Goal: Information Seeking & Learning: Learn about a topic

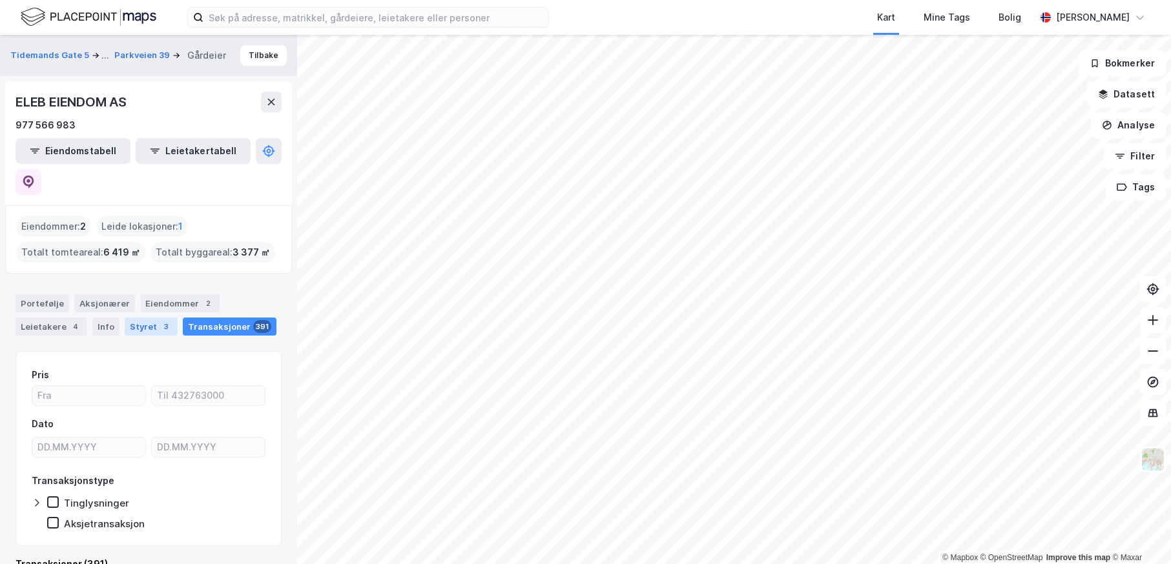
click at [132, 318] on div "Styret 3" at bounding box center [151, 327] width 53 height 18
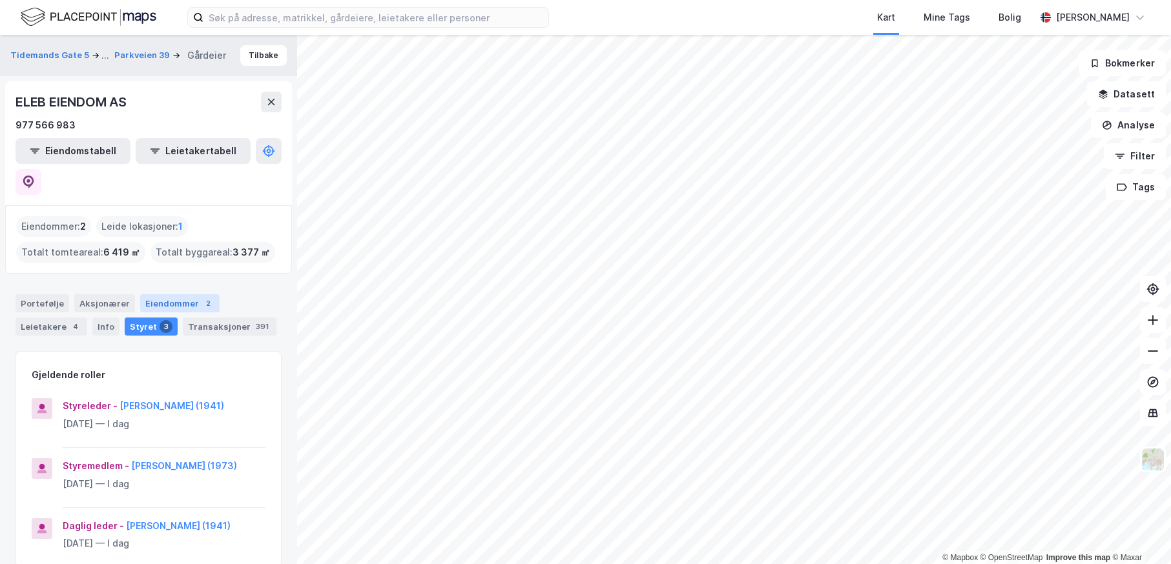
scroll to position [129, 0]
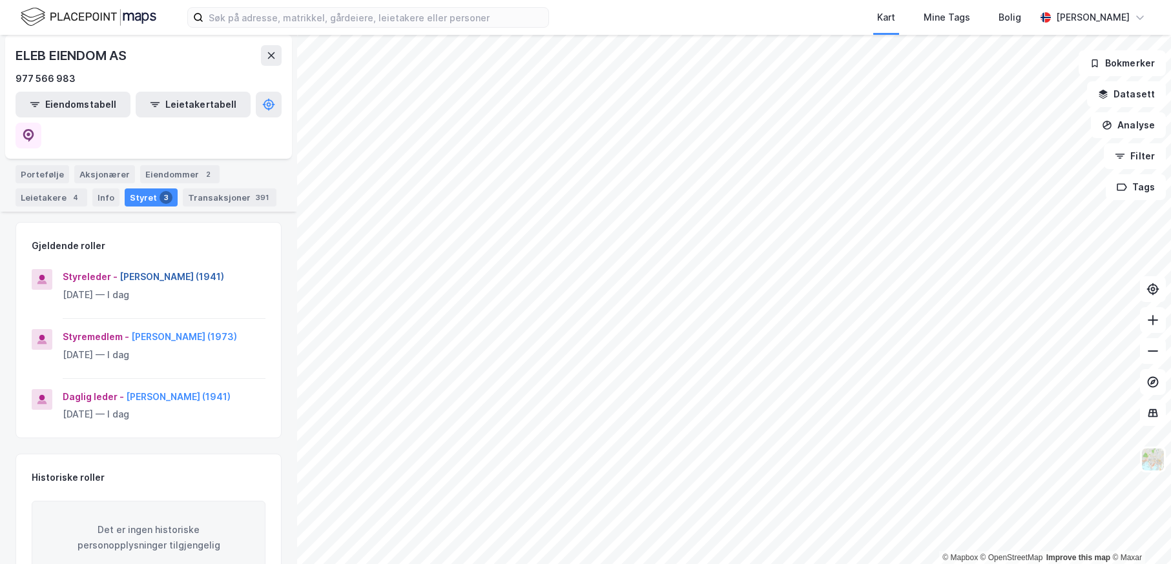
click at [0, 0] on button "[PERSON_NAME] (1941)" at bounding box center [0, 0] width 0 height 0
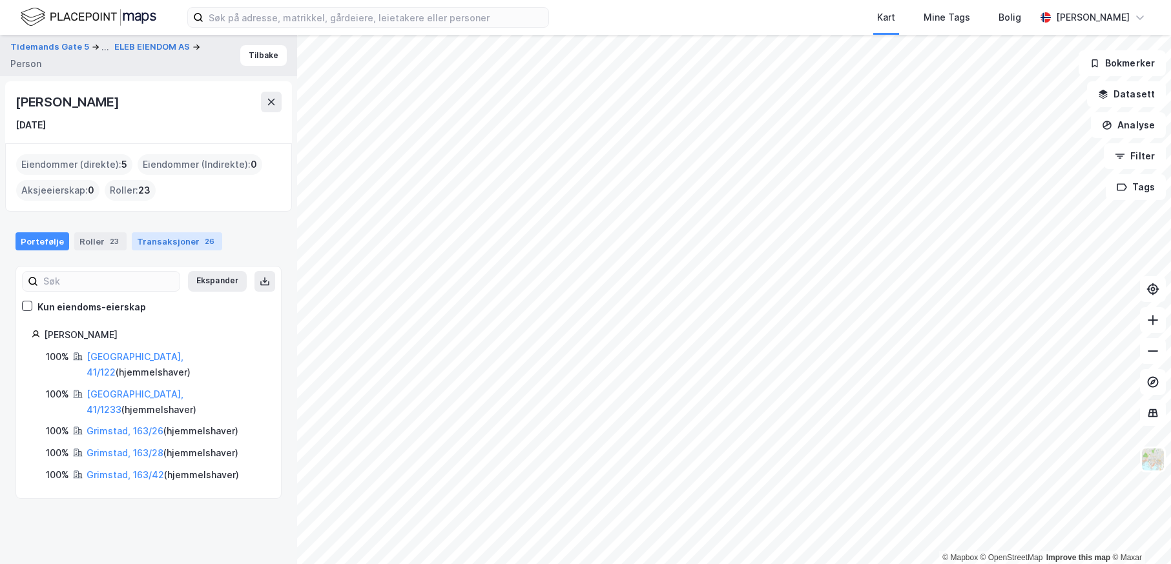
click at [158, 243] on div "Transaksjoner 26" at bounding box center [177, 242] width 90 height 18
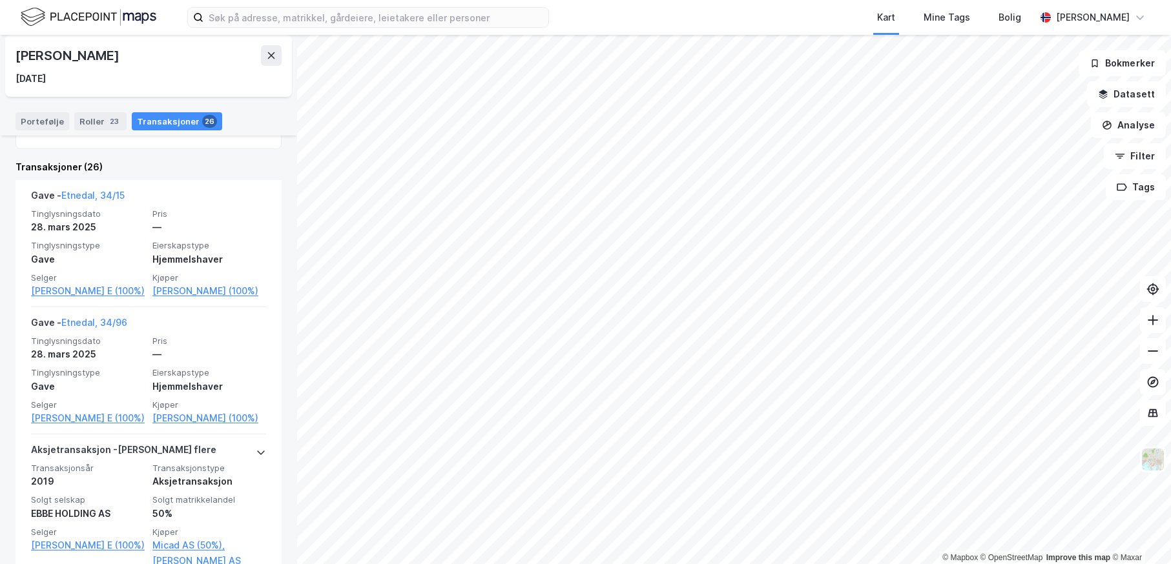
scroll to position [323, 0]
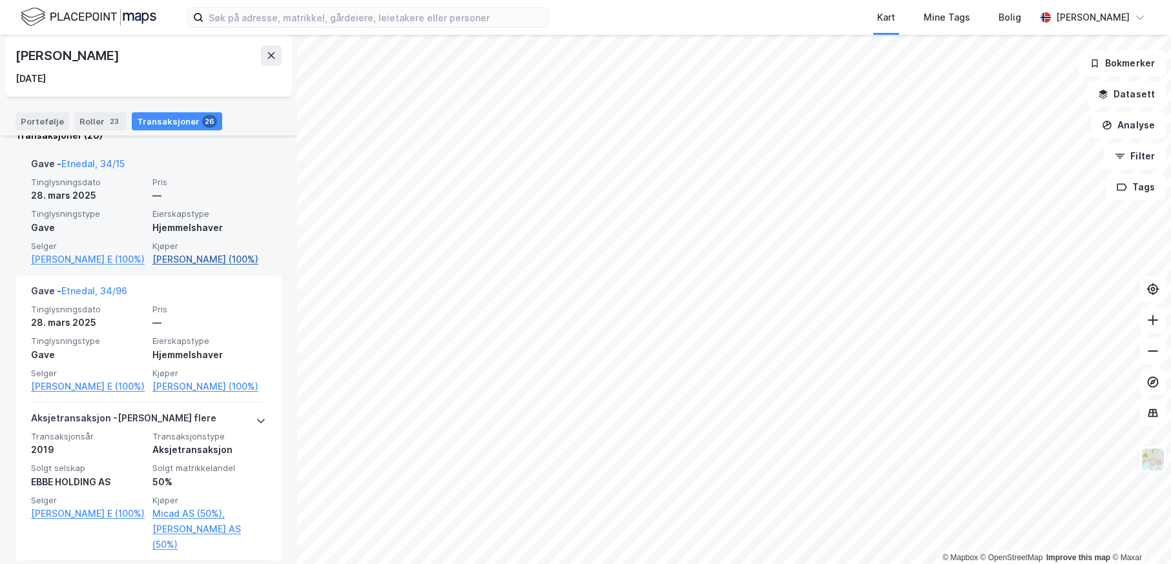
click at [165, 265] on link "[PERSON_NAME] (100%)" at bounding box center [209, 260] width 114 height 16
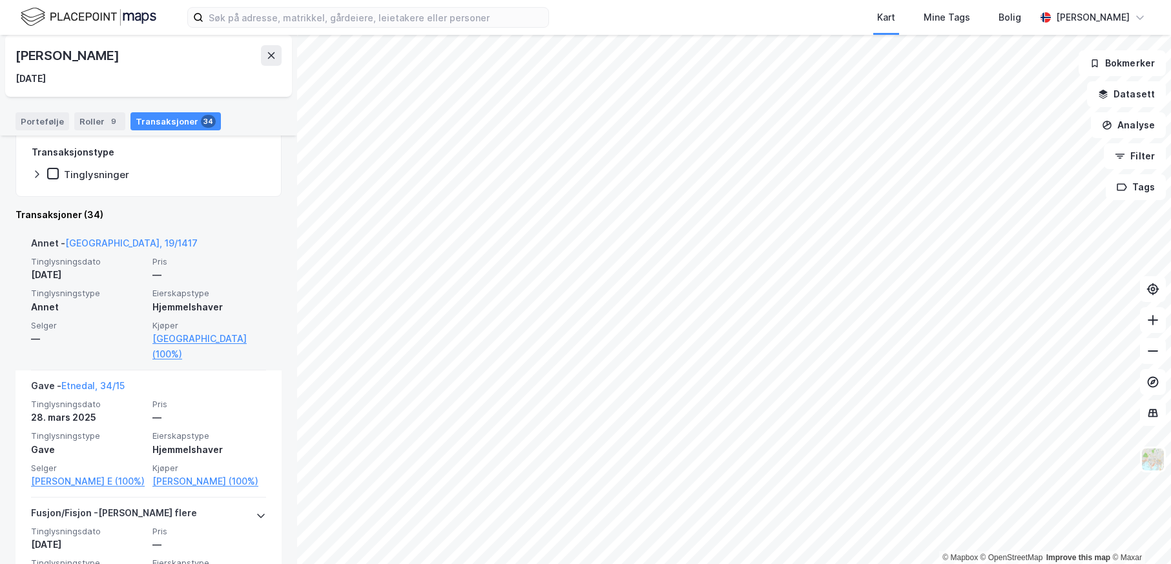
scroll to position [258, 0]
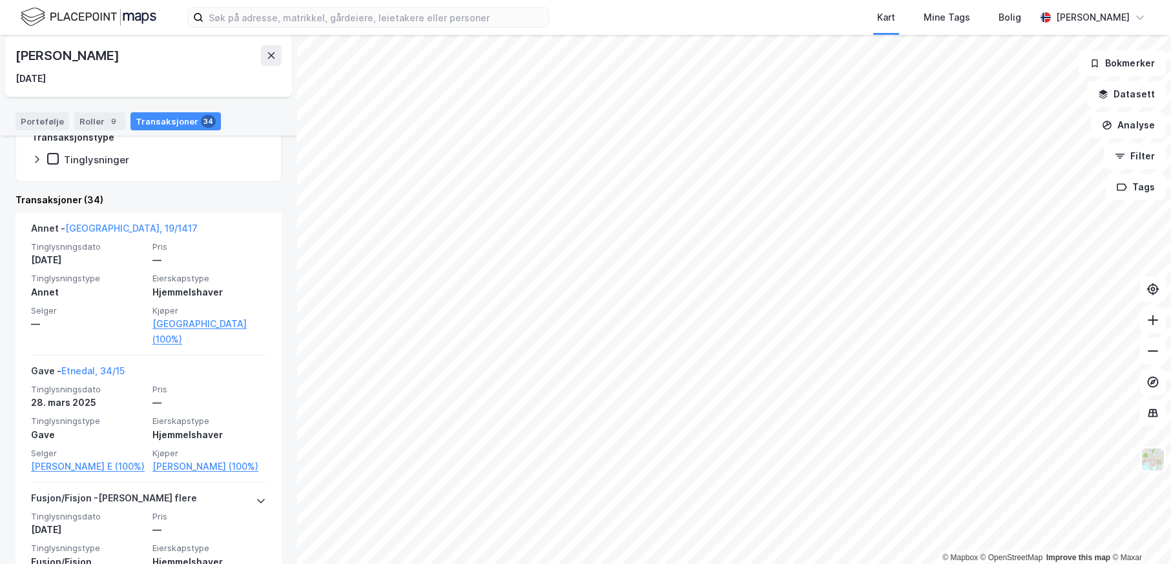
click at [562, 13] on div "Kart Mine Tags Bolig [PERSON_NAME] © Mapbox © OpenStreetMap Improve this map © …" at bounding box center [585, 282] width 1171 height 564
click at [524, 25] on div "Kart Mine Tags Bolig [PERSON_NAME] © Mapbox © OpenStreetMap Improve this map © …" at bounding box center [585, 282] width 1171 height 564
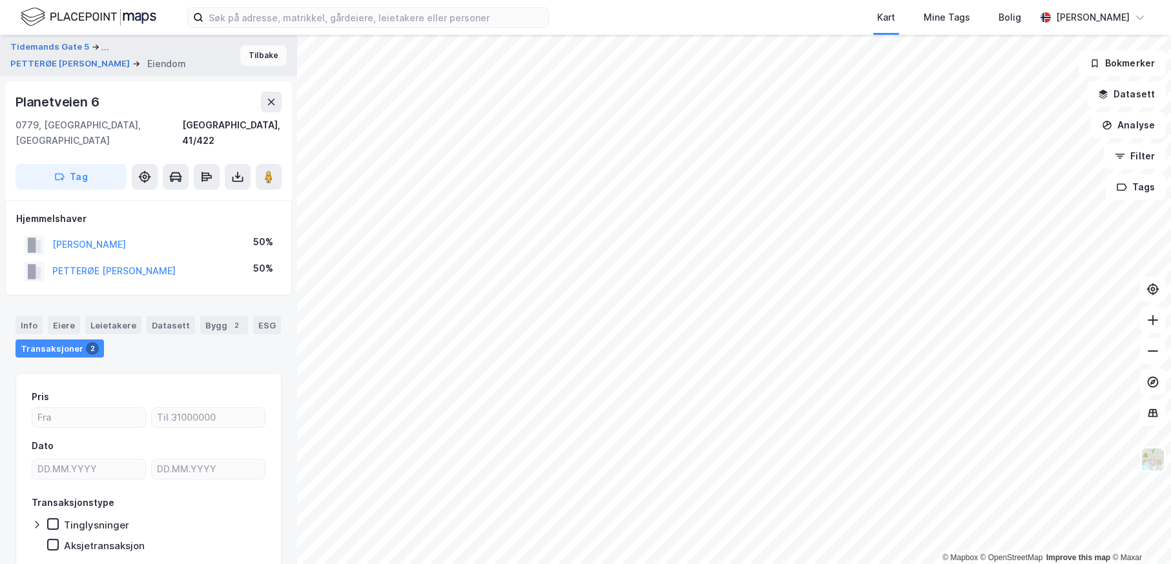
click at [259, 54] on button "Tilbake" at bounding box center [263, 55] width 47 height 21
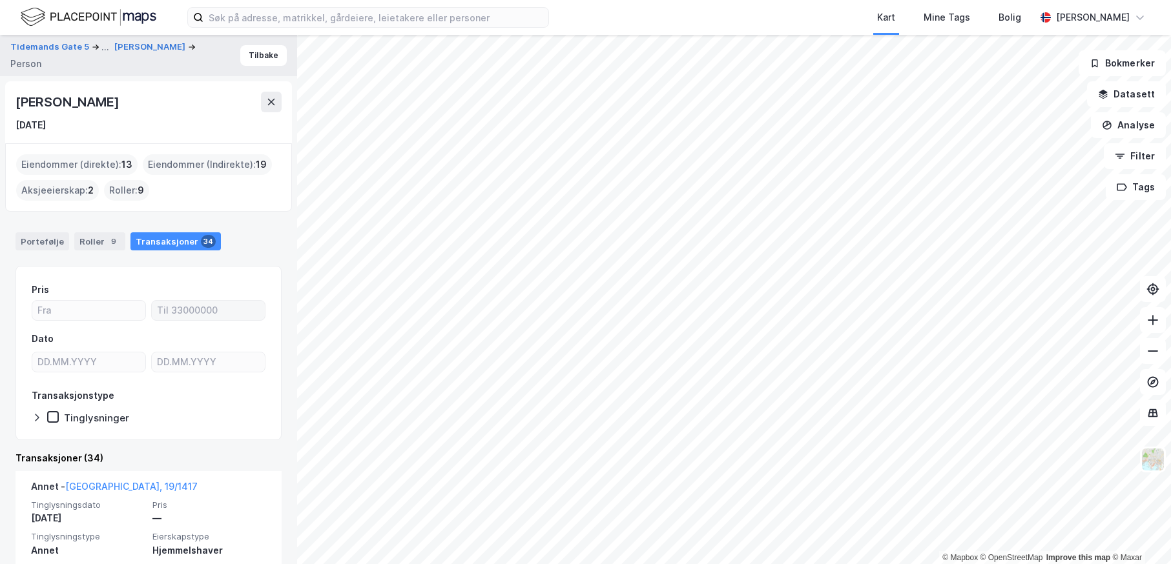
click at [237, 315] on div "© Mapbox © OpenStreetMap Improve this map © Maxar Tidemands Gate 5 ... [PERSON_…" at bounding box center [585, 300] width 1171 height 530
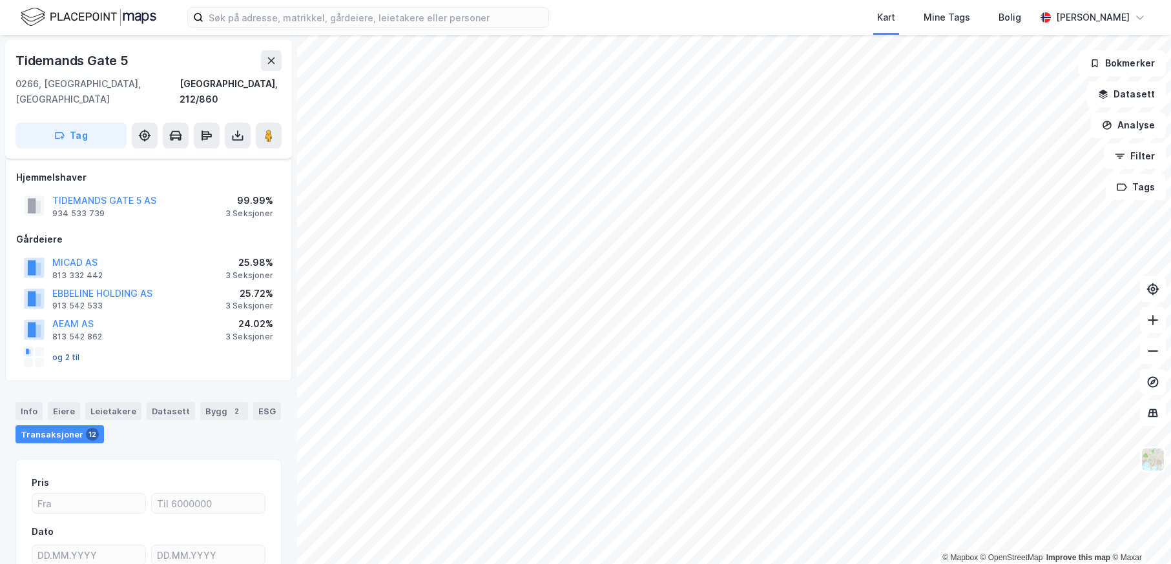
click at [0, 0] on button "og 2 til" at bounding box center [0, 0] width 0 height 0
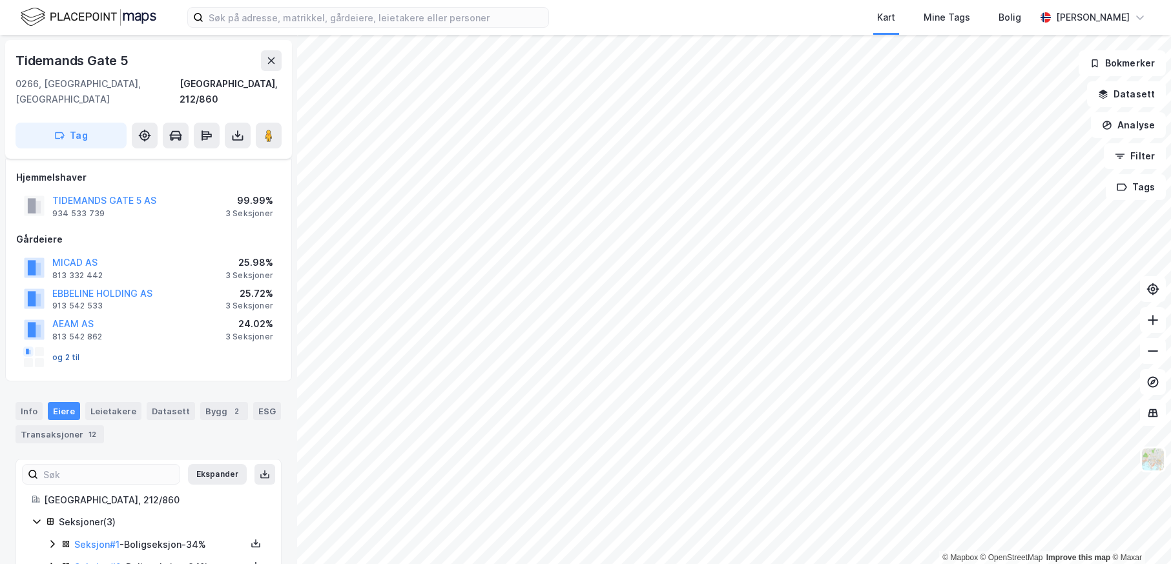
scroll to position [50, 0]
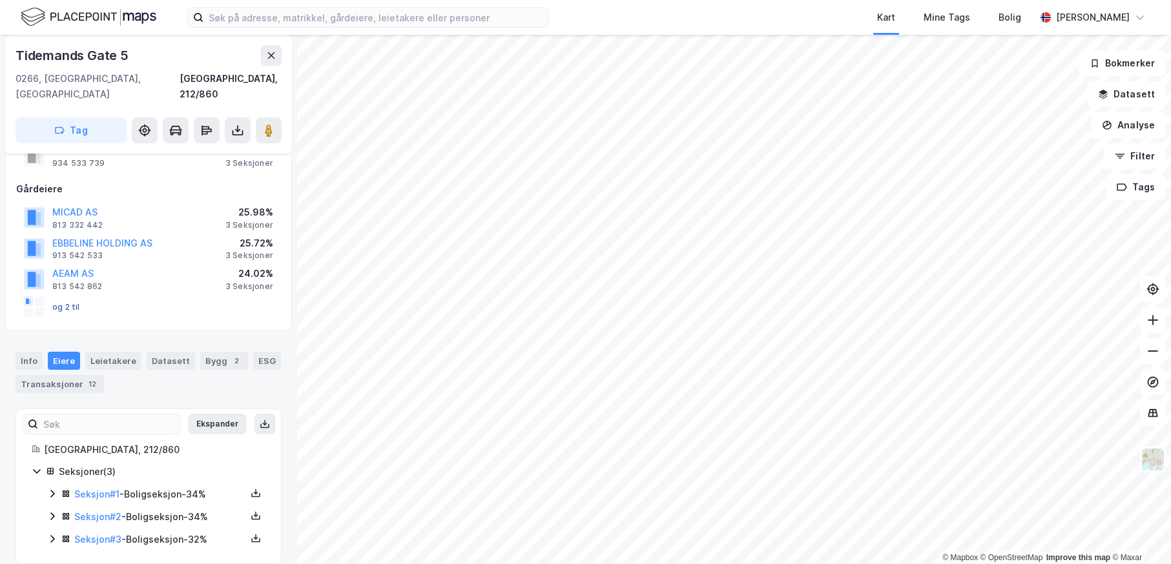
click at [0, 0] on button "og 2 til" at bounding box center [0, 0] width 0 height 0
click at [52, 489] on icon at bounding box center [52, 494] width 10 height 10
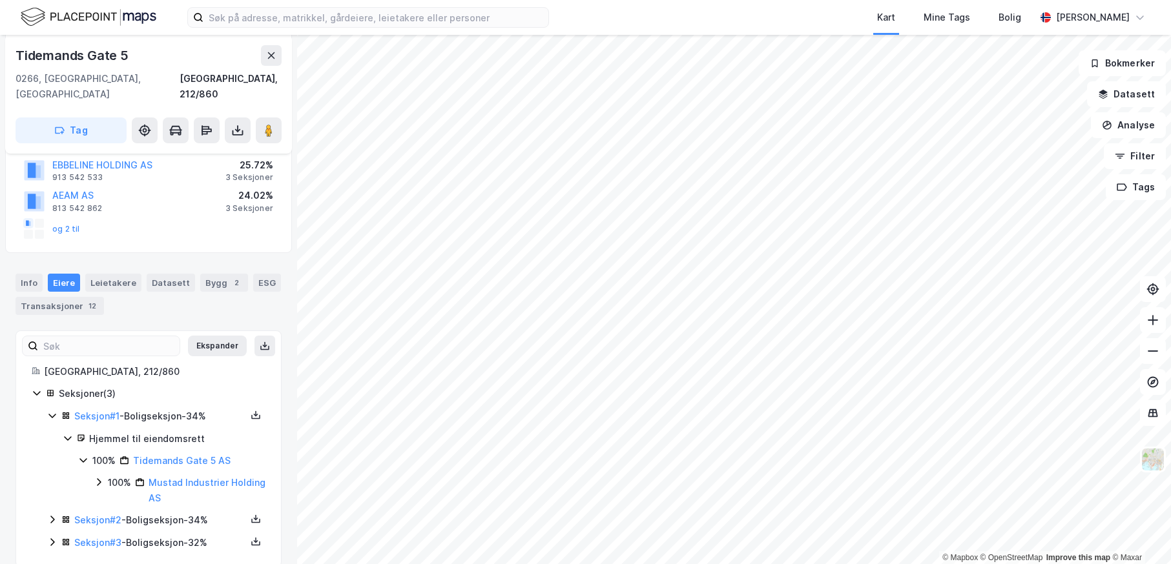
scroll to position [132, 0]
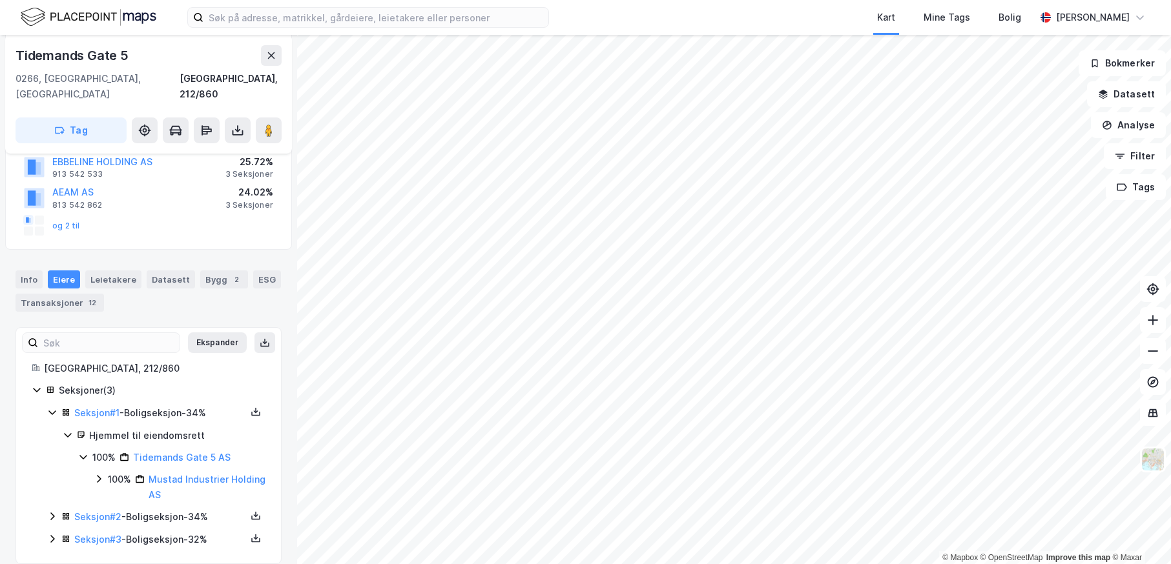
click at [67, 430] on icon at bounding box center [68, 435] width 10 height 10
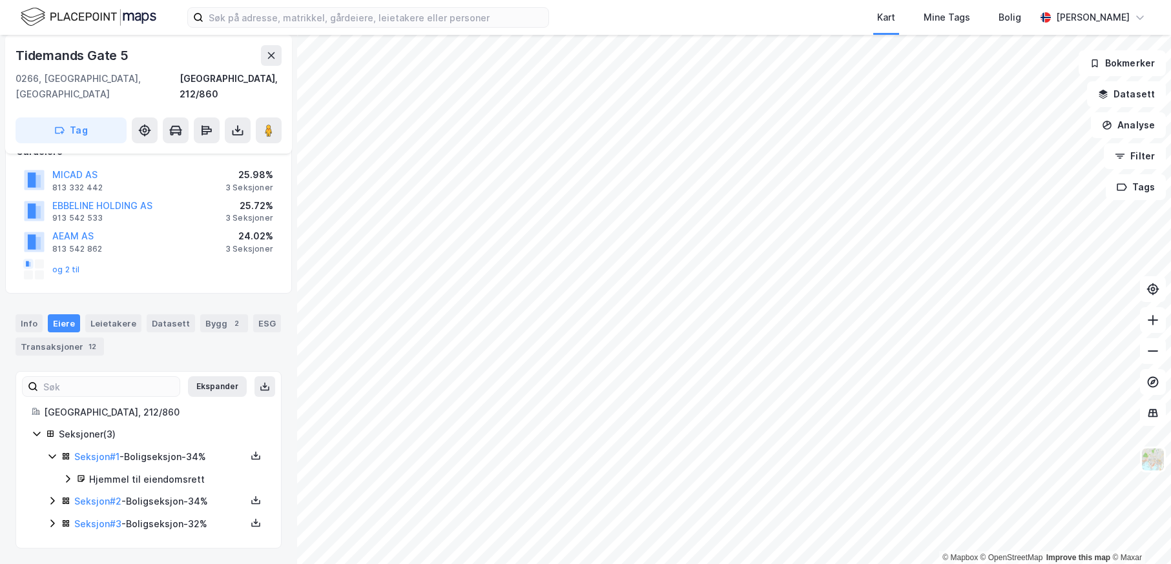
scroll to position [72, 0]
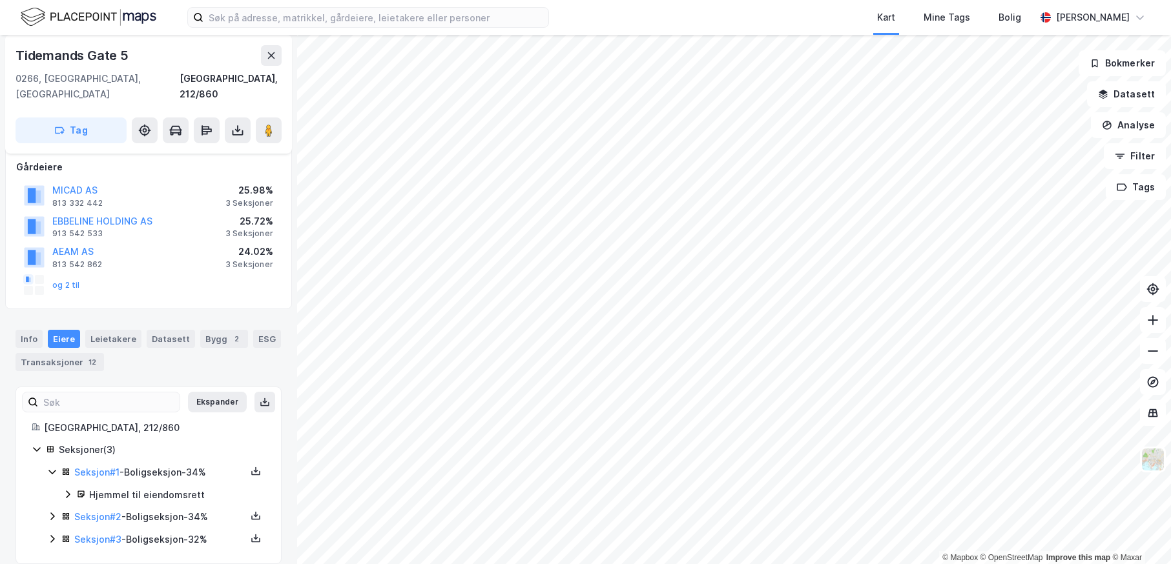
click at [53, 512] on icon at bounding box center [52, 517] width 10 height 10
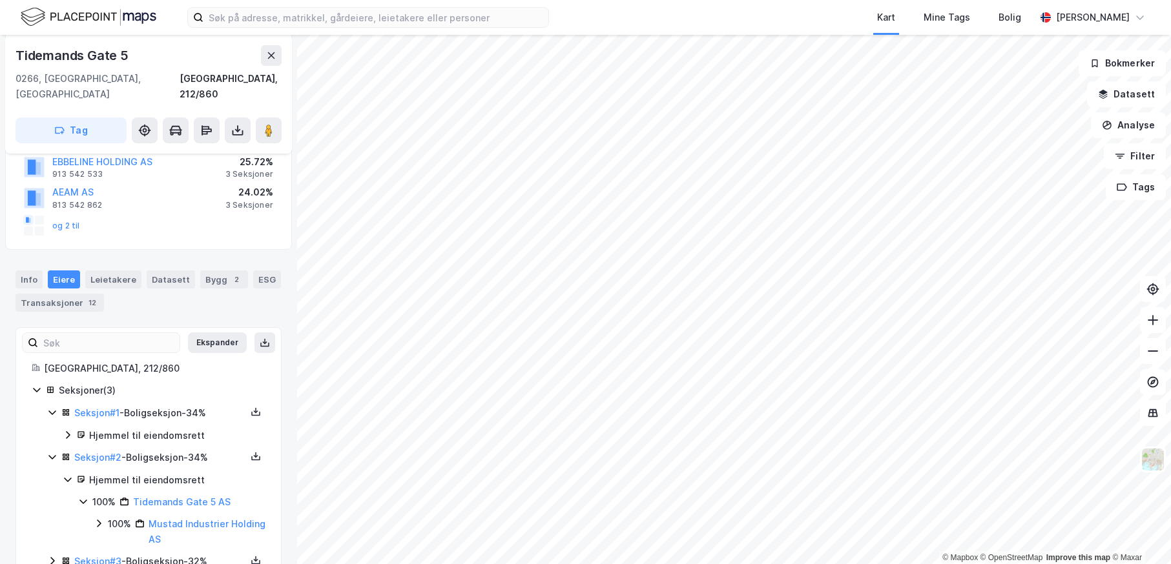
click at [70, 475] on icon at bounding box center [68, 480] width 10 height 10
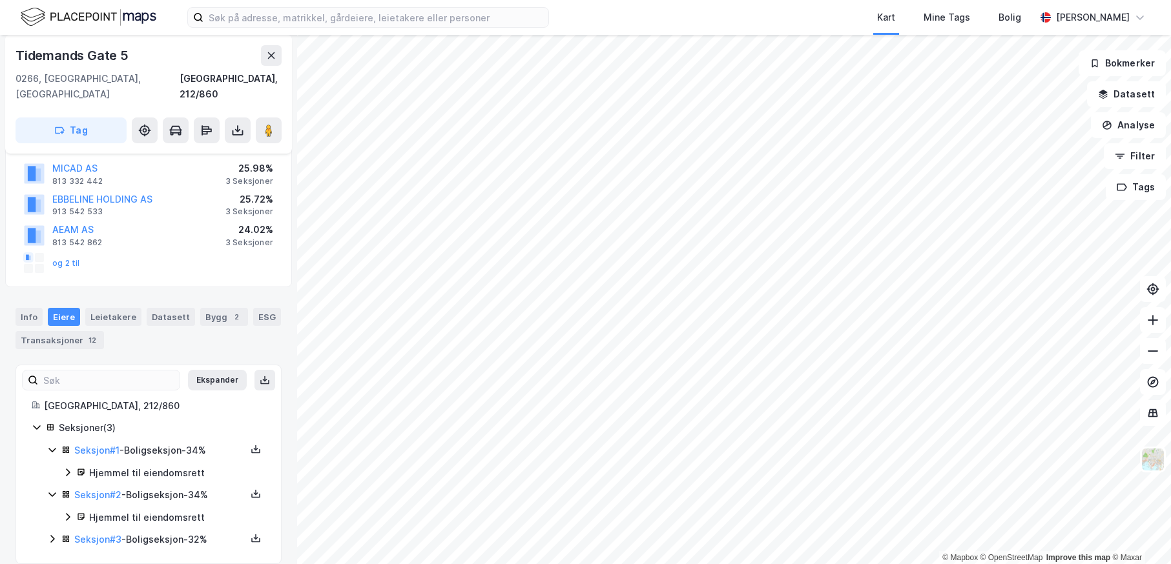
click at [49, 534] on icon at bounding box center [52, 539] width 10 height 10
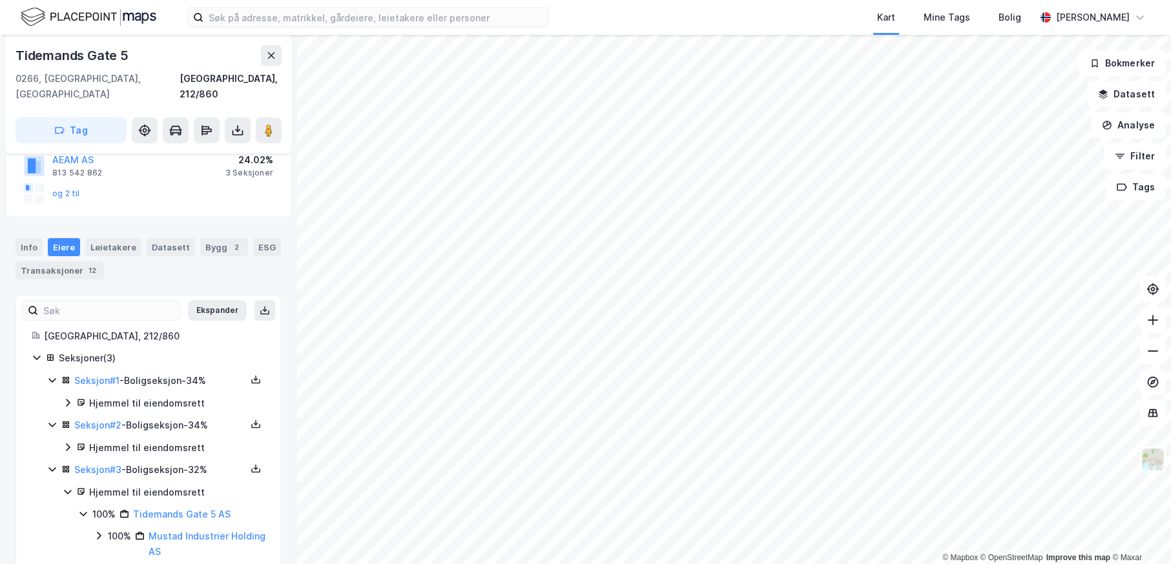
scroll to position [176, 0]
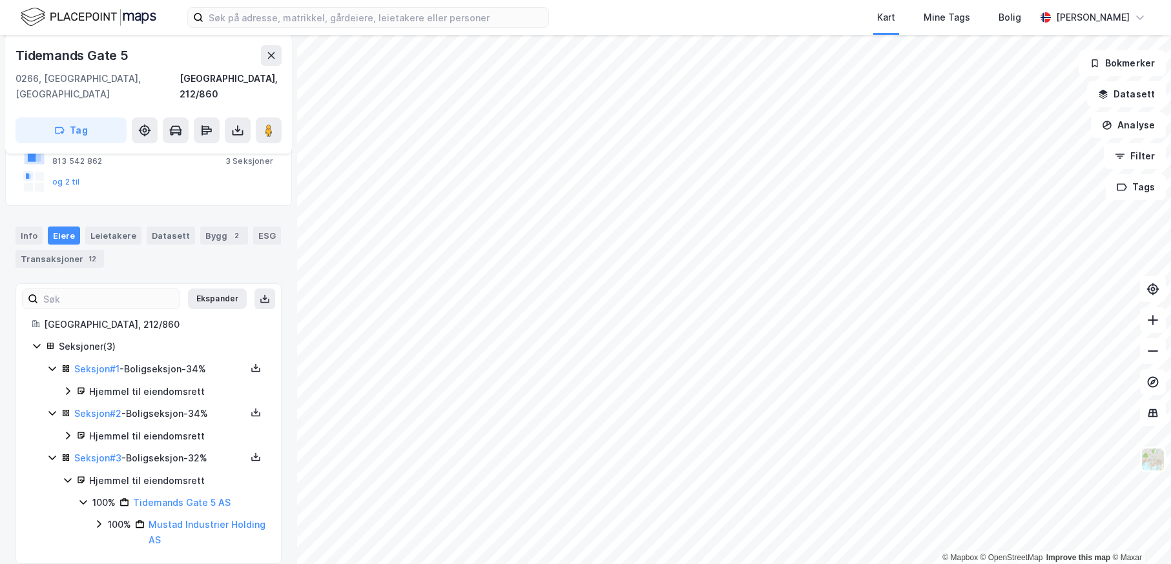
click at [65, 475] on icon at bounding box center [68, 480] width 10 height 10
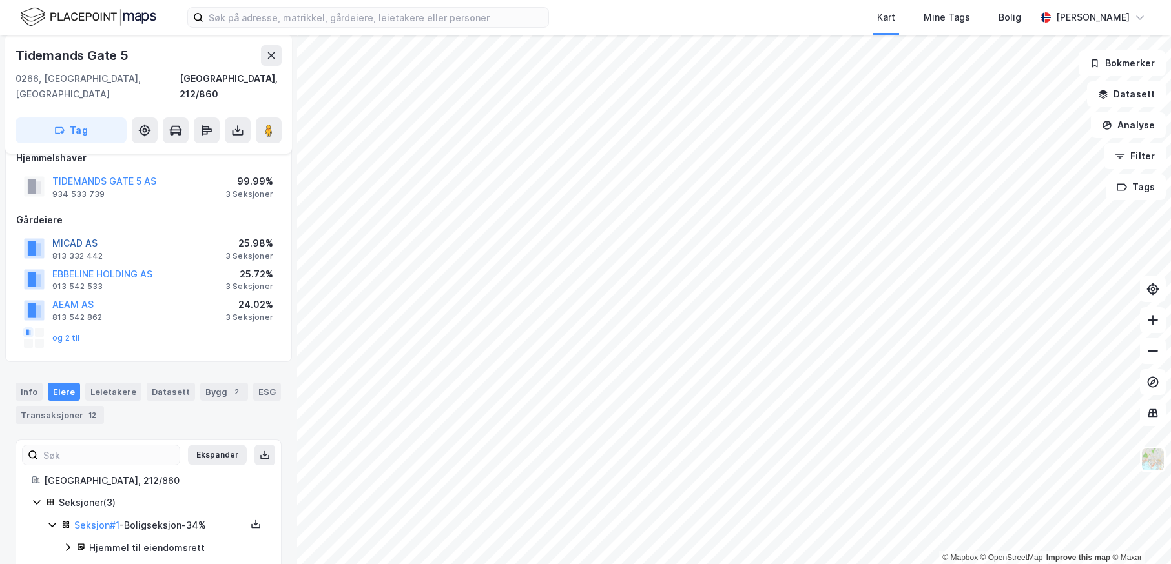
scroll to position [0, 0]
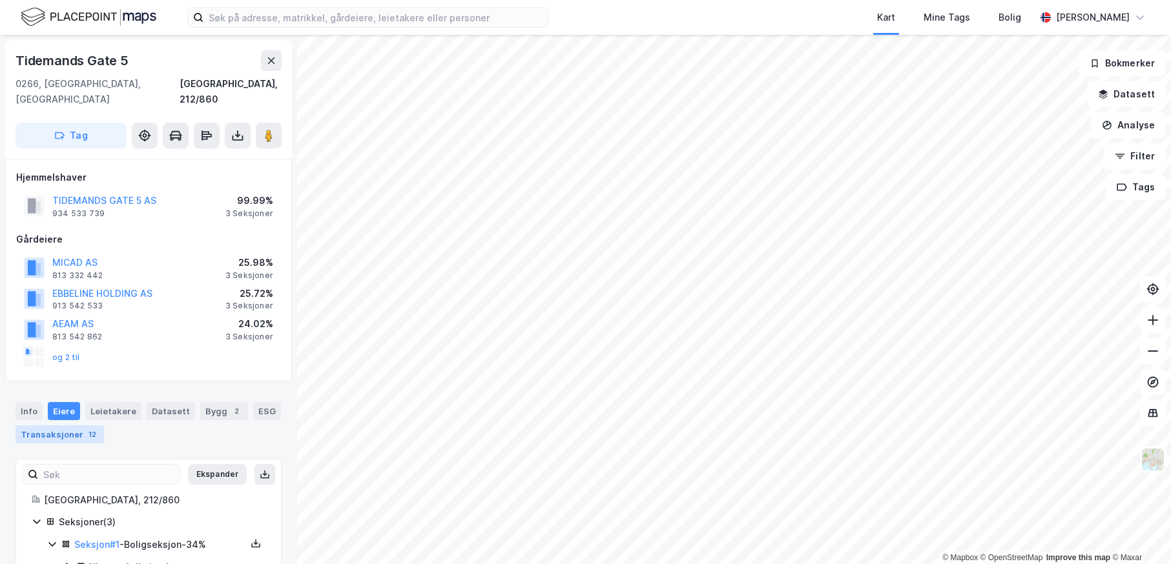
click at [49, 426] on div "Transaksjoner 12" at bounding box center [60, 435] width 88 height 18
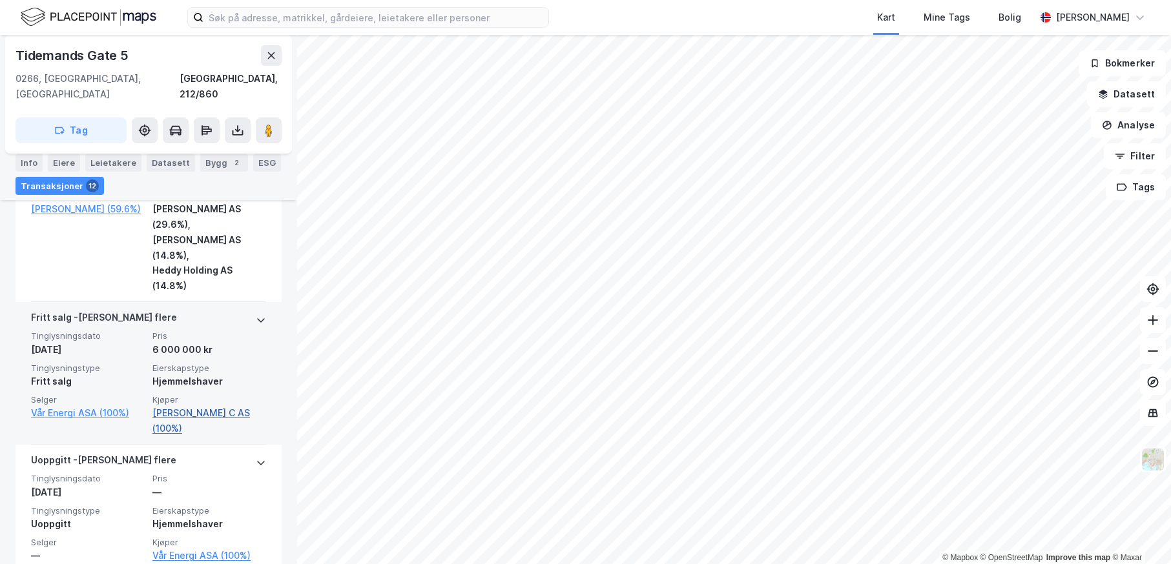
scroll to position [2236, 0]
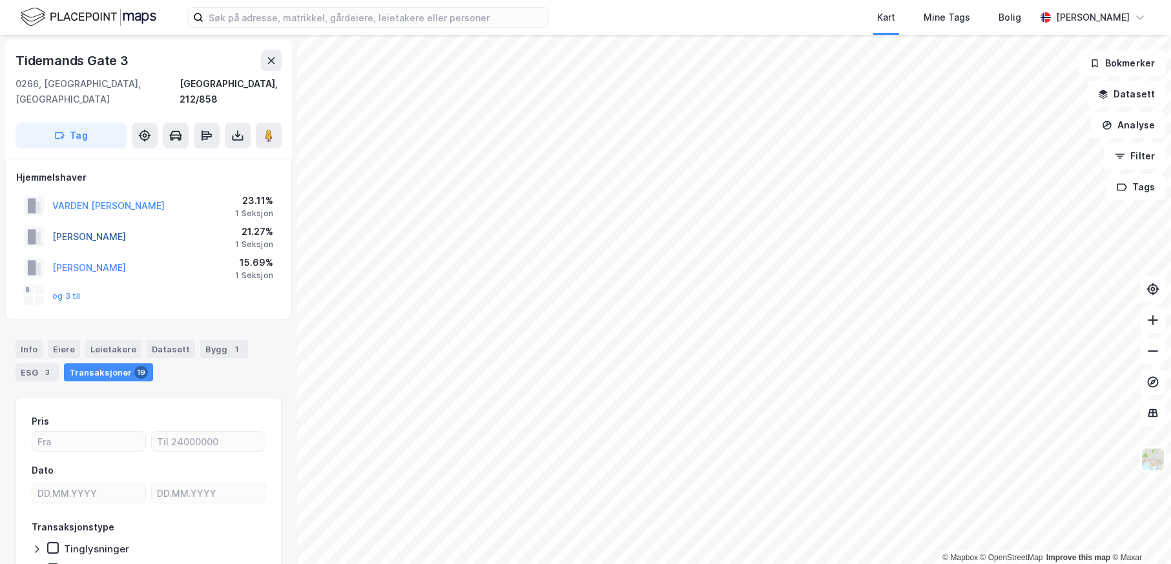
click at [0, 0] on button "[PERSON_NAME]" at bounding box center [0, 0] width 0 height 0
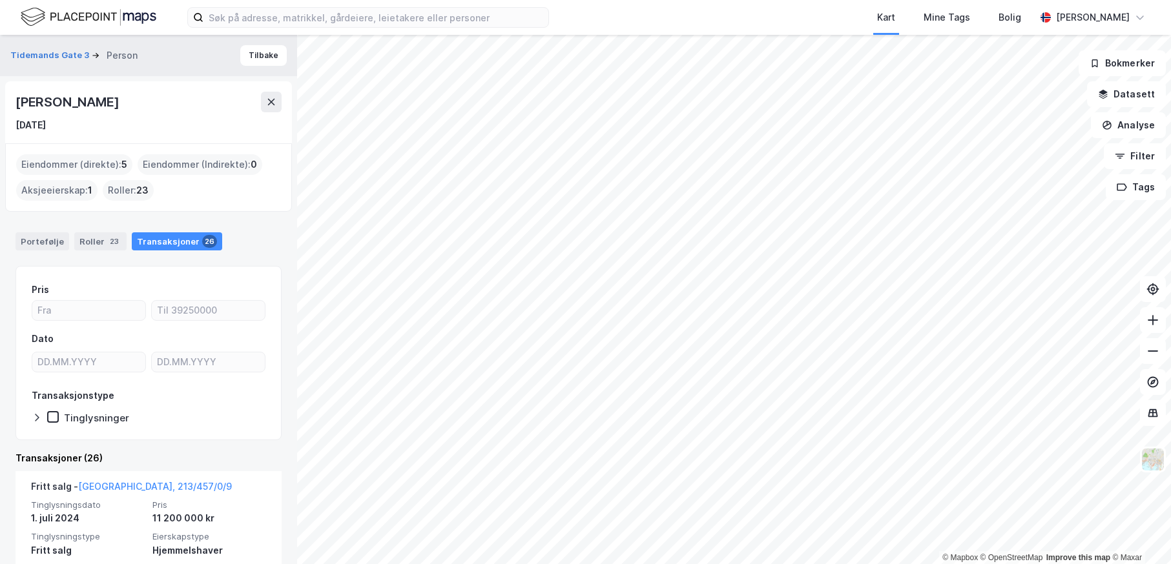
click at [648, 564] on html "Kart Mine Tags Bolig [PERSON_NAME] © Mapbox © OpenStreetMap Improve this map © …" at bounding box center [585, 282] width 1171 height 564
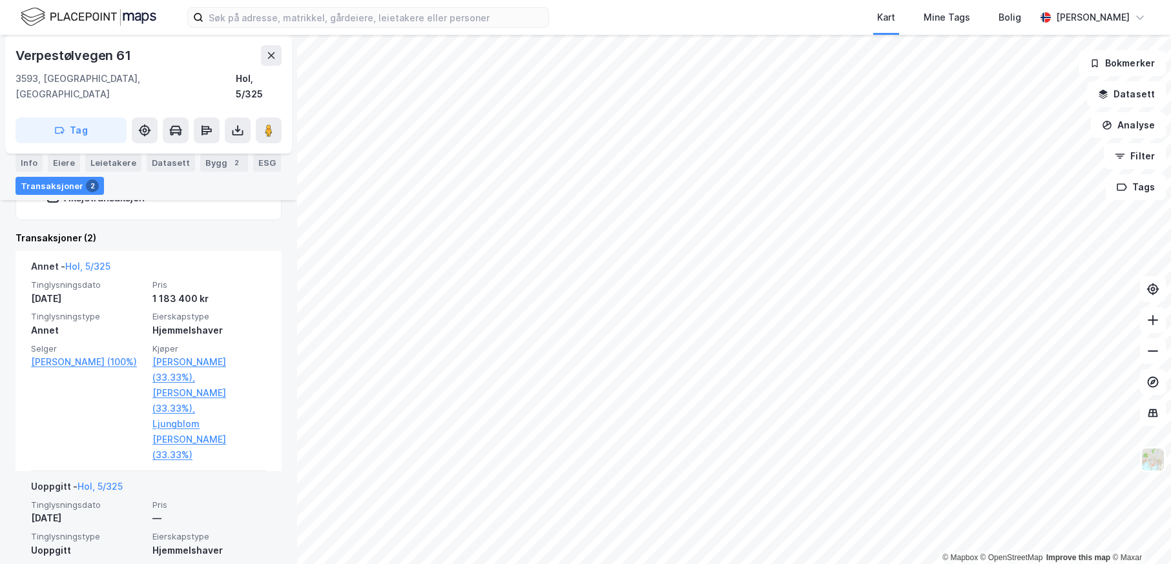
scroll to position [393, 0]
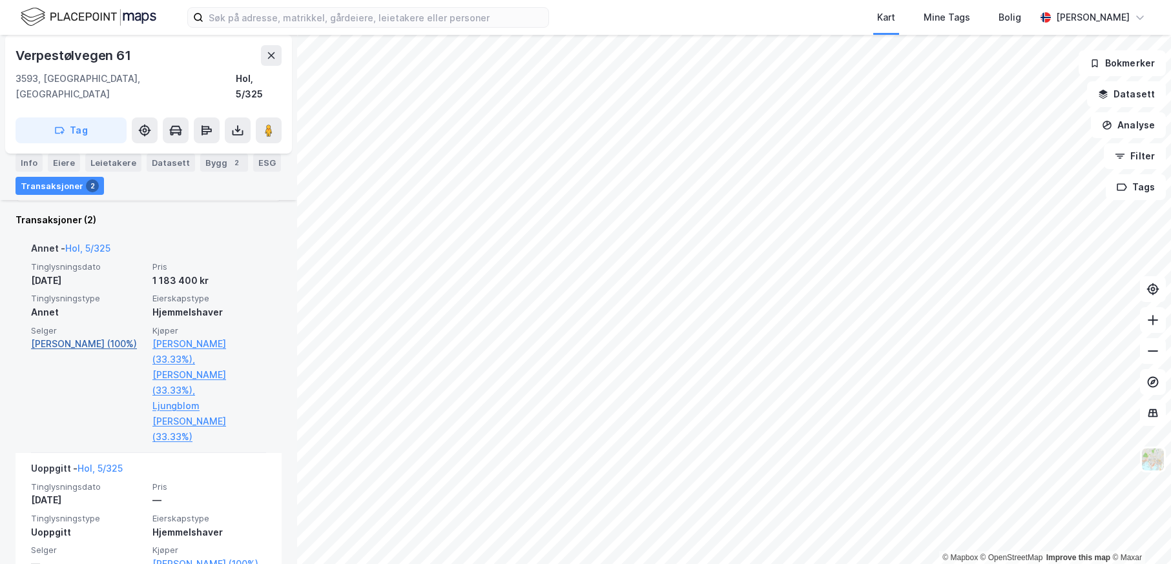
click at [94, 337] on link "[PERSON_NAME] (100%)" at bounding box center [88, 345] width 114 height 16
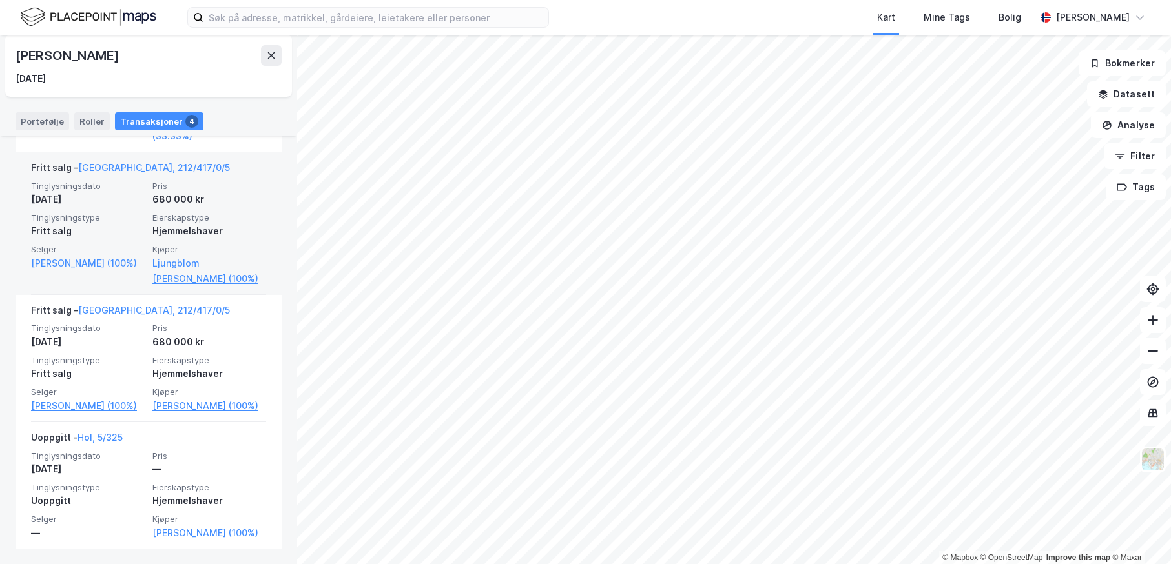
scroll to position [475, 0]
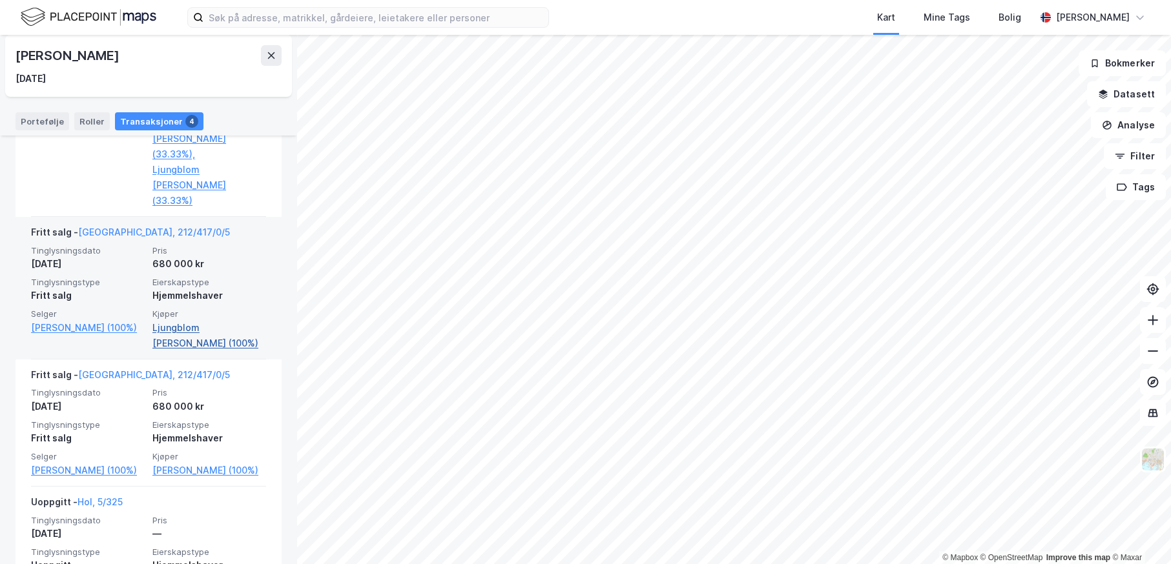
click at [209, 320] on link "Ljungblom [PERSON_NAME] (100%)" at bounding box center [209, 335] width 114 height 31
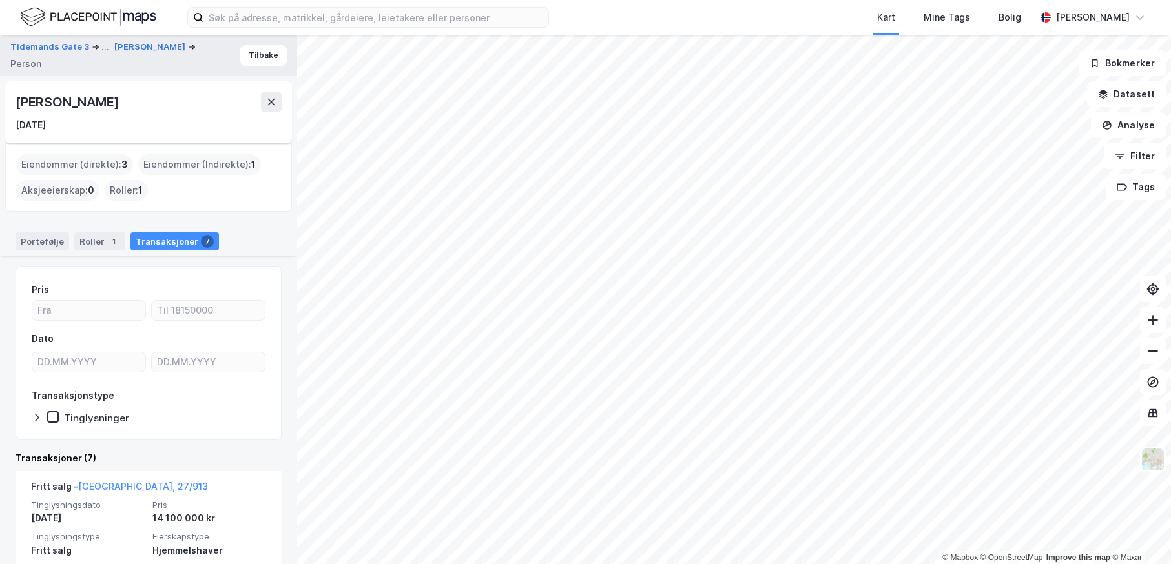
click at [473, 564] on html "Kart Mine Tags Bolig [PERSON_NAME] © Mapbox © OpenStreetMap Improve this map © …" at bounding box center [585, 282] width 1171 height 564
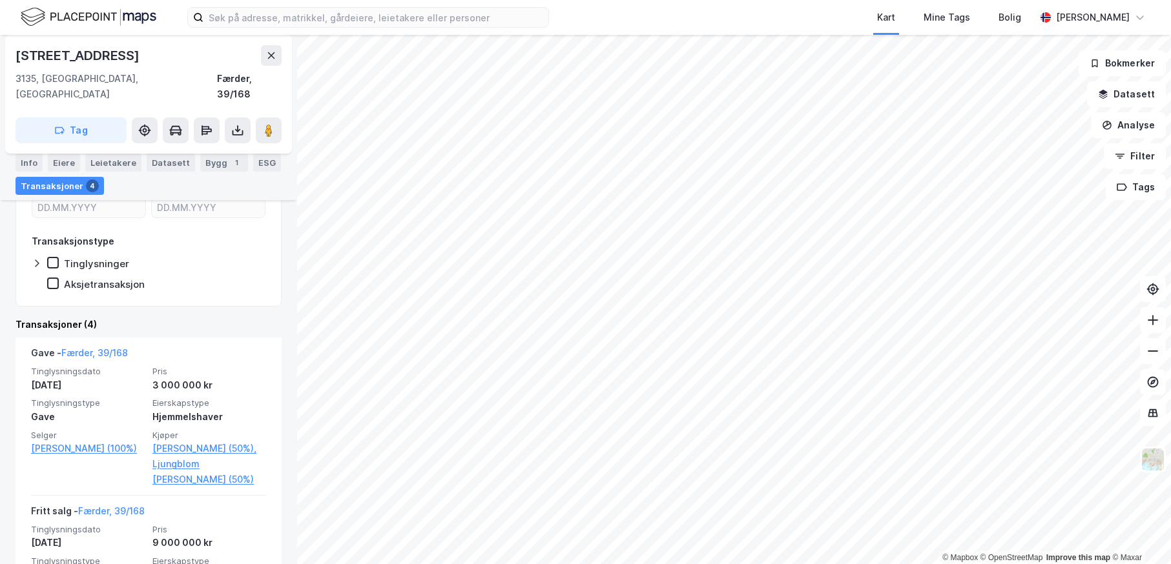
scroll to position [293, 0]
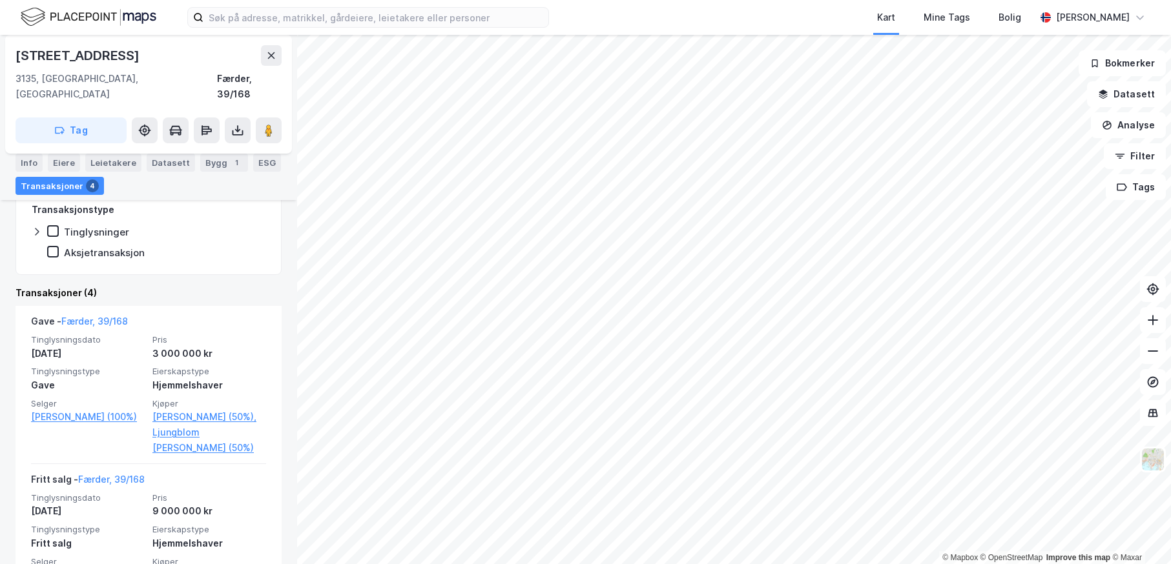
drag, startPoint x: 271, startPoint y: 56, endPoint x: 227, endPoint y: 214, distance: 164.1
click at [227, 214] on div "Tidemands Gate 3 ... LJUNGBLOM KATJA NORMAN Eiendom Tilbake [STREET_ADDRESS], V…" at bounding box center [148, 300] width 297 height 530
click at [264, 59] on button at bounding box center [271, 55] width 21 height 21
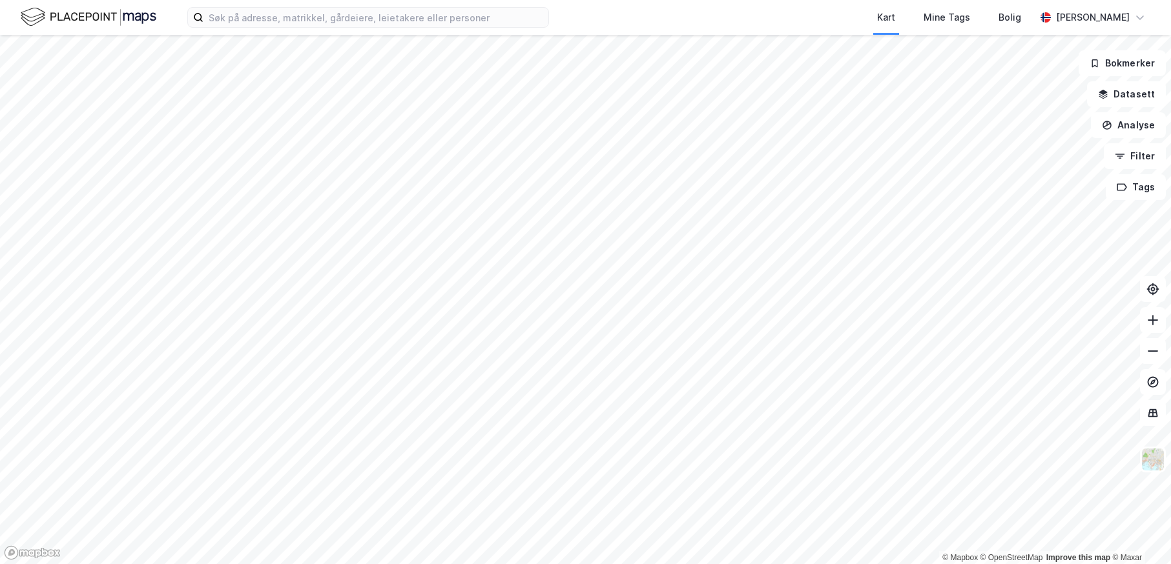
click at [619, 564] on html "Kart Mine Tags Bolig [PERSON_NAME] © Mapbox © OpenStreetMap Improve this map © …" at bounding box center [585, 282] width 1171 height 564
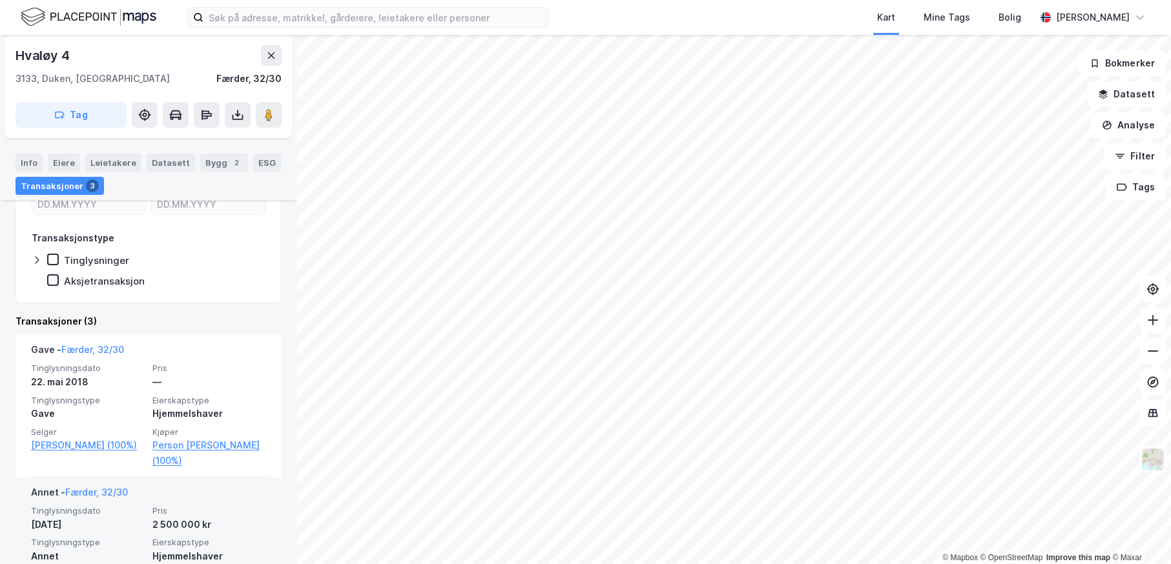
scroll to position [250, 0]
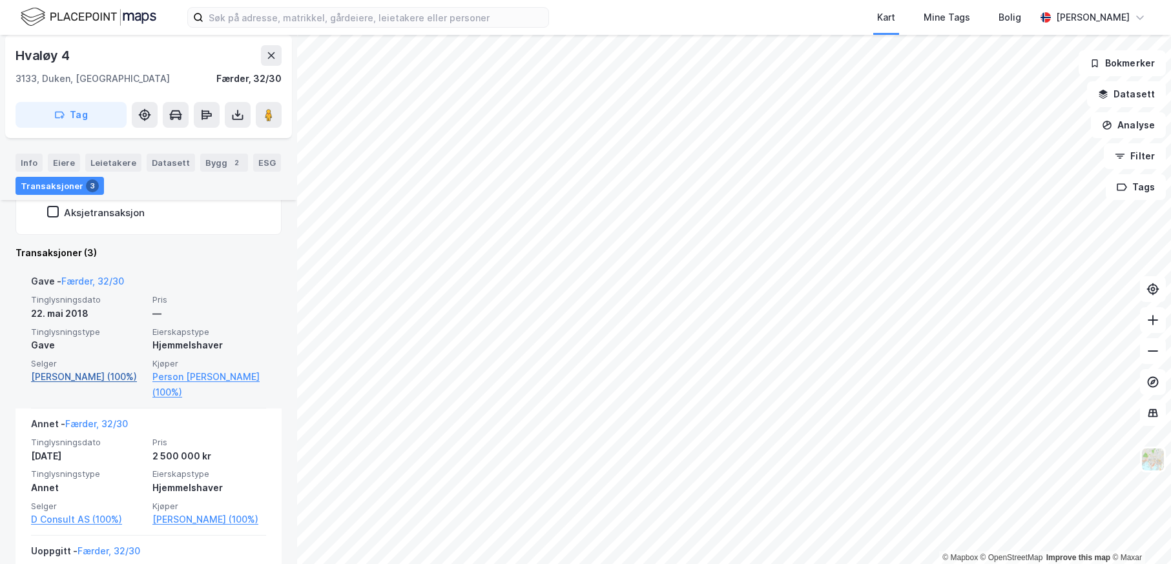
click at [74, 377] on link "[PERSON_NAME] (100%)" at bounding box center [88, 377] width 114 height 16
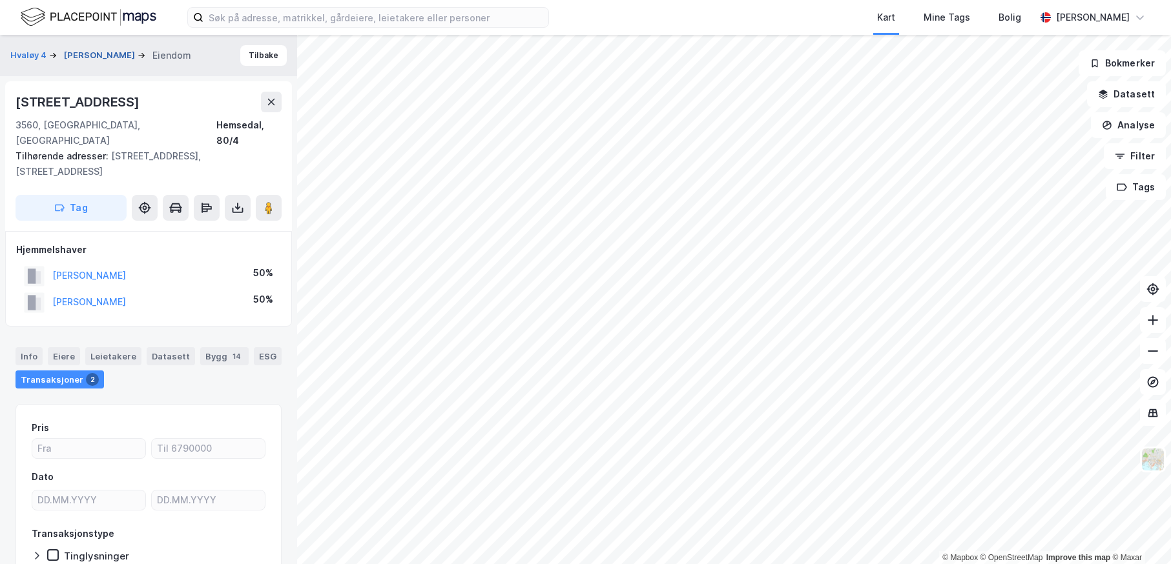
click at [138, 53] on button "[PERSON_NAME]" at bounding box center [101, 55] width 74 height 13
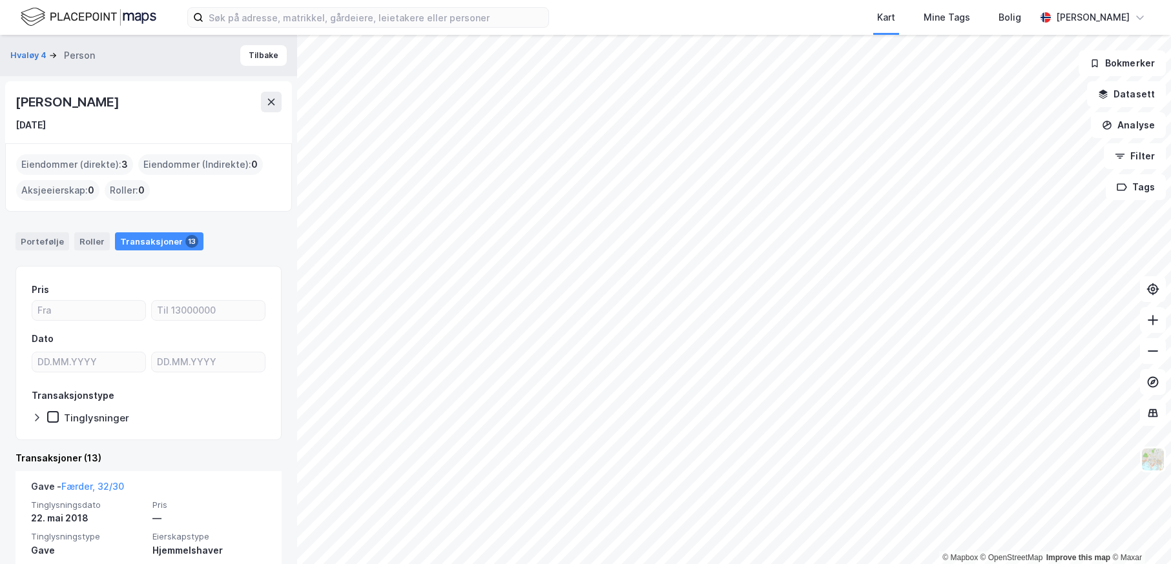
click at [493, 564] on html "Kart Mine Tags Bolig [PERSON_NAME] © Mapbox © OpenStreetMap Improve this map © …" at bounding box center [585, 282] width 1171 height 564
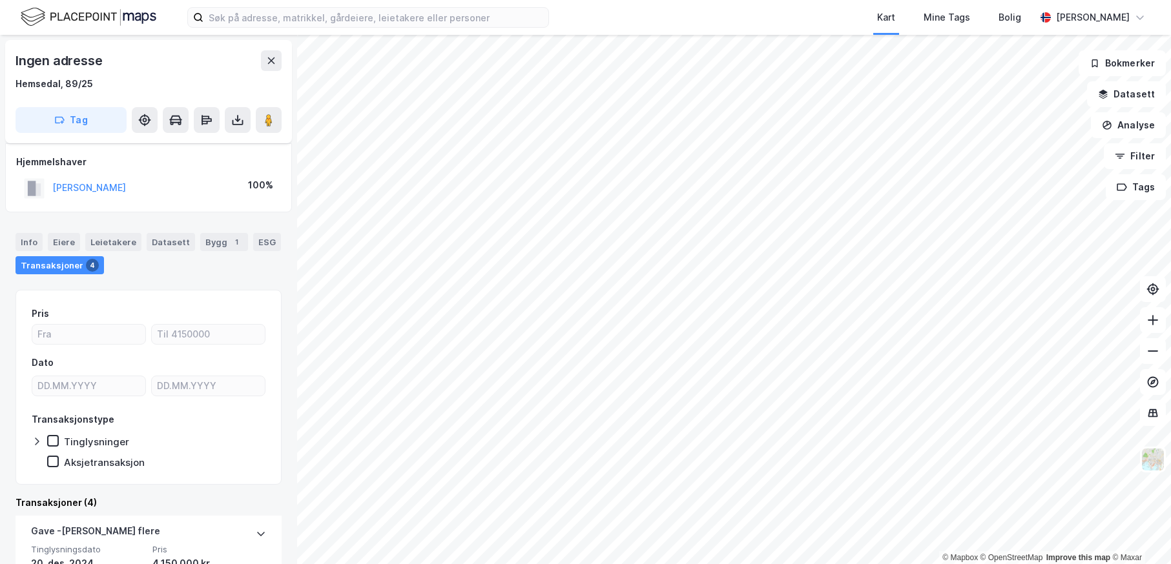
scroll to position [65, 0]
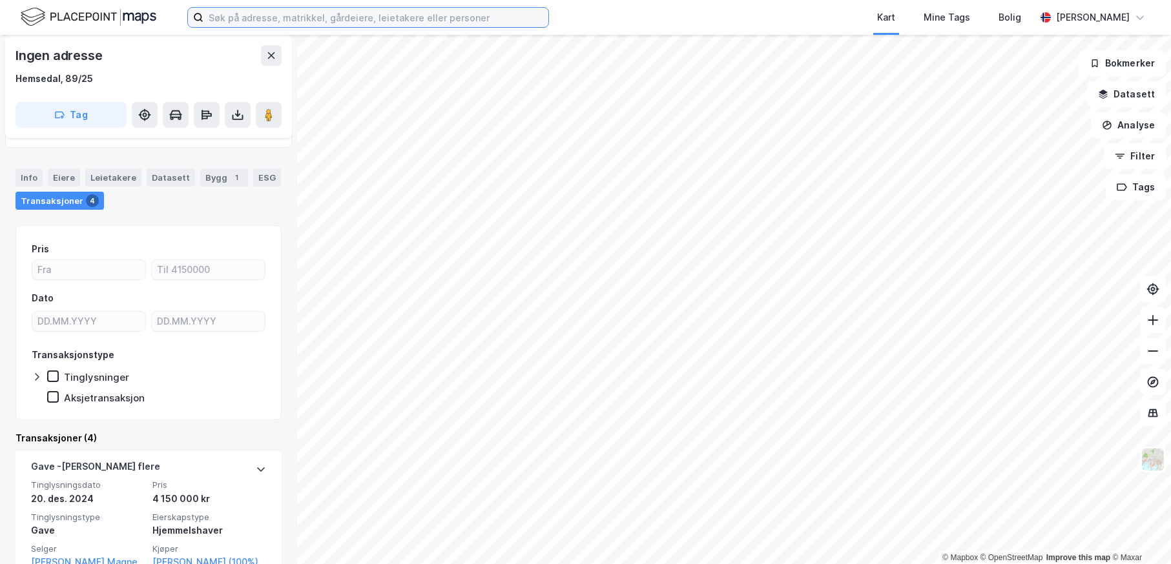
click at [426, 20] on input at bounding box center [375, 17] width 345 height 19
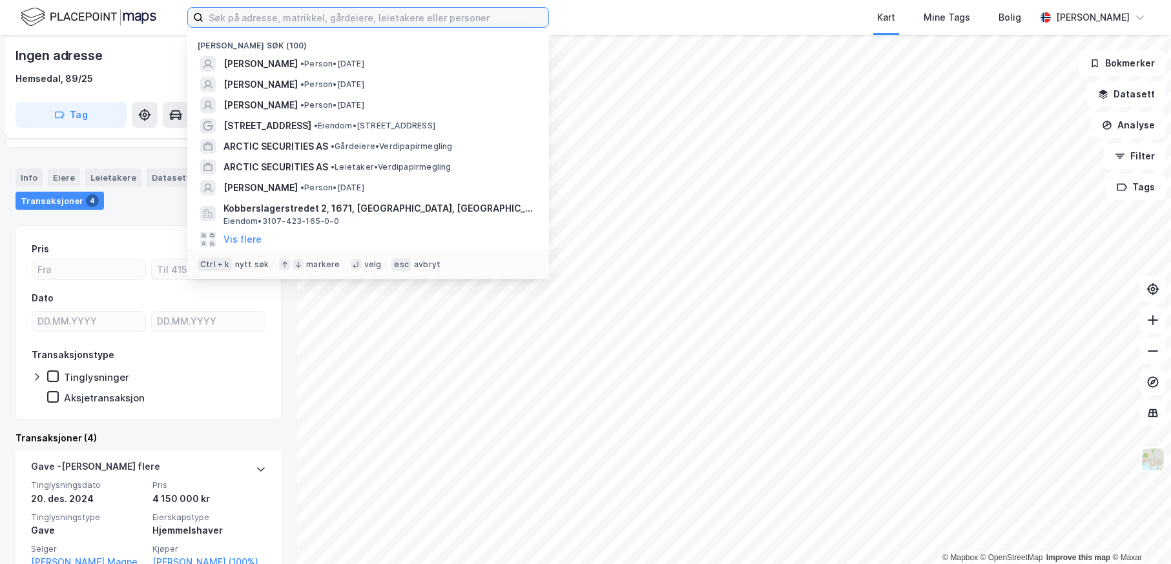
type input "g"
